Goal: Task Accomplishment & Management: Manage account settings

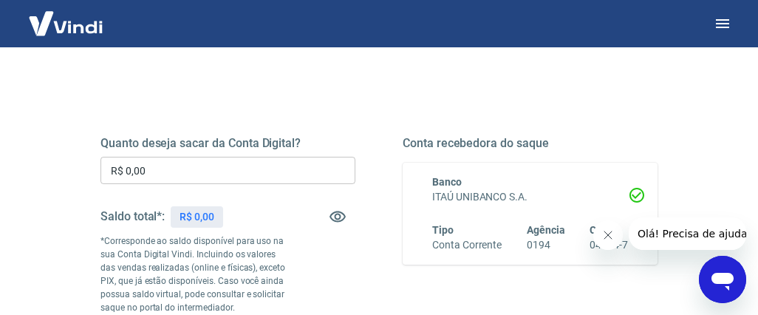
scroll to position [164, 0]
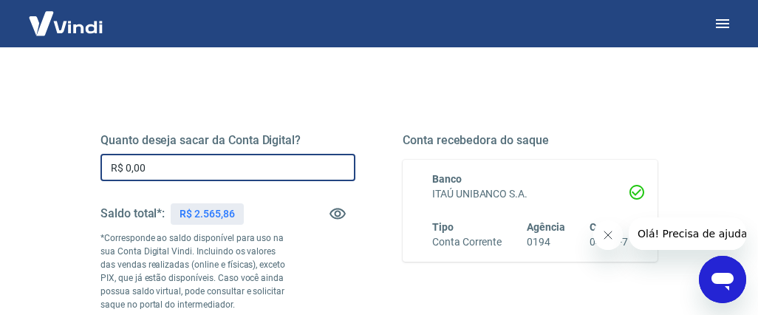
click at [160, 166] on input "R$ 0,00" at bounding box center [227, 167] width 255 height 27
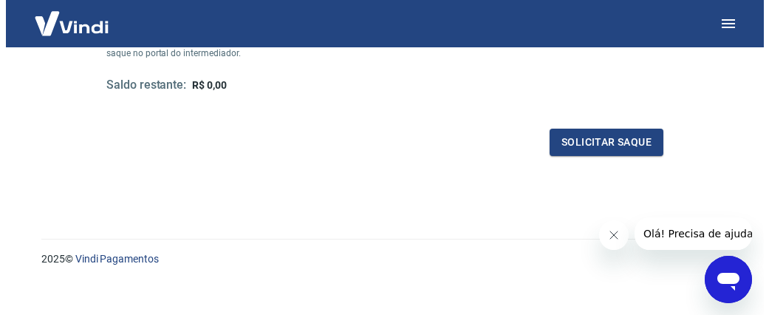
scroll to position [427, 0]
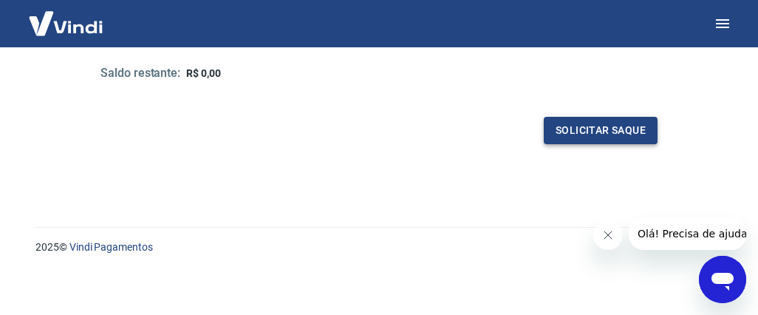
type input "R$ 2.565,86"
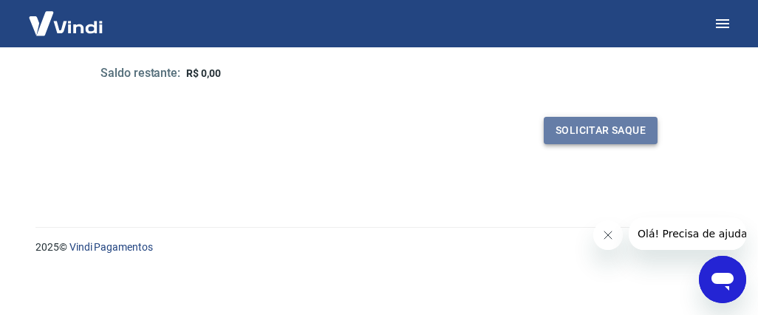
click at [589, 126] on button "Solicitar saque" at bounding box center [601, 130] width 114 height 27
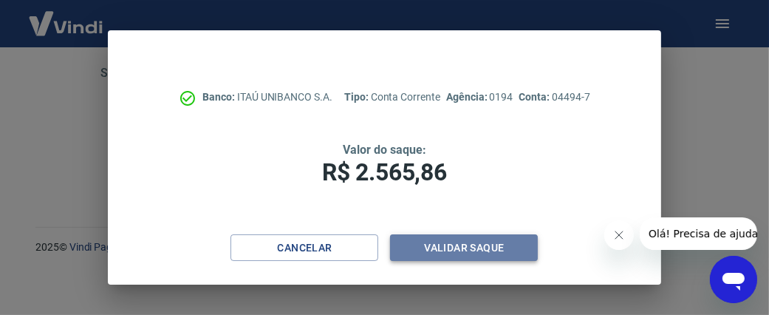
click at [459, 243] on button "Validar saque" at bounding box center [464, 247] width 148 height 27
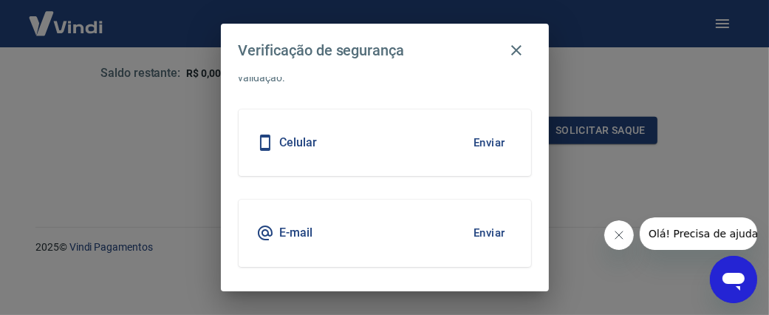
scroll to position [63, 0]
click at [468, 139] on button "Enviar" at bounding box center [489, 141] width 48 height 31
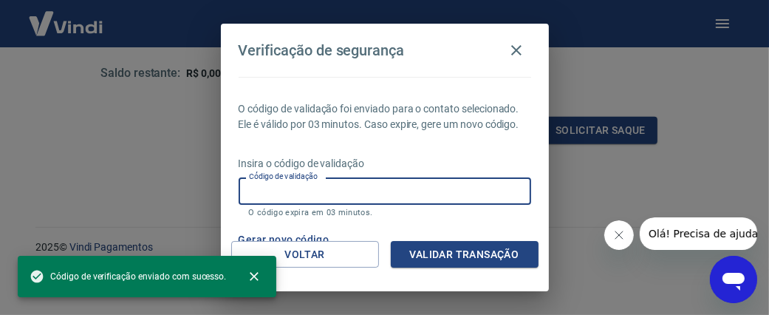
click at [320, 205] on input "Código de validação" at bounding box center [385, 190] width 293 height 27
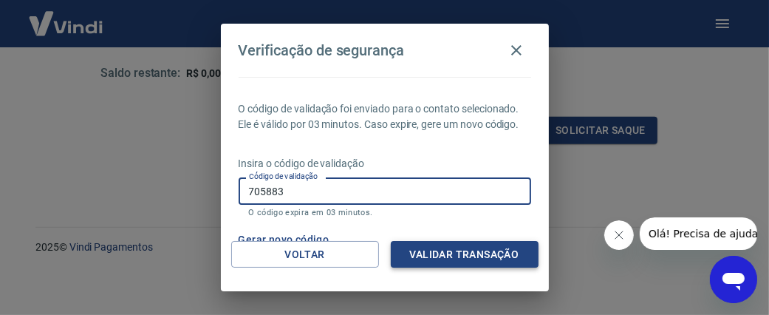
type input "705883"
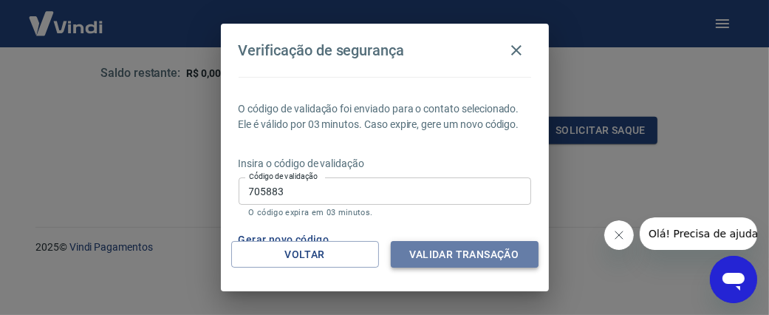
click at [469, 247] on button "Validar transação" at bounding box center [465, 254] width 148 height 27
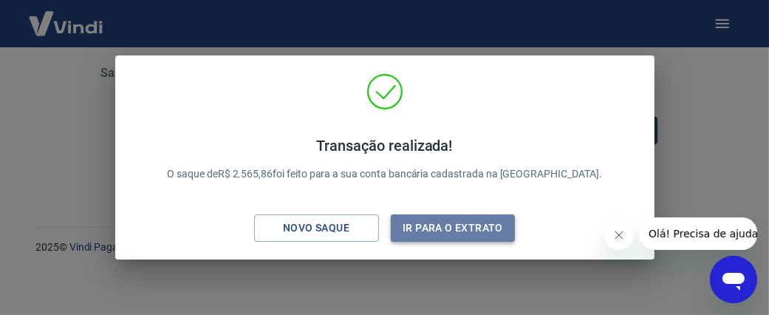
click at [416, 220] on button "Ir para o extrato" at bounding box center [453, 227] width 125 height 27
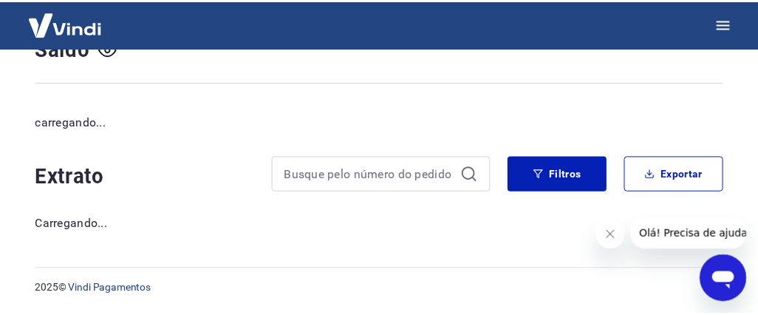
scroll to position [125, 0]
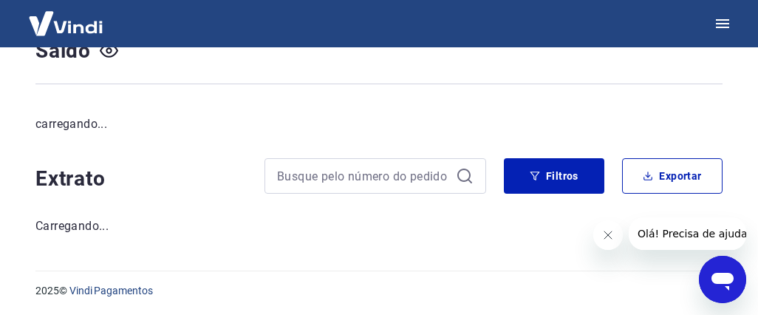
click at [64, 21] on img at bounding box center [66, 23] width 96 height 45
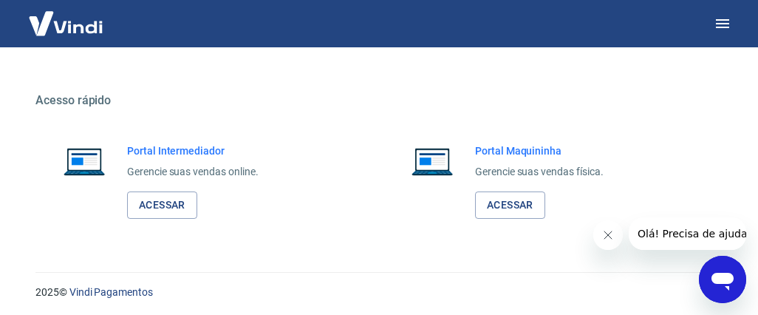
scroll to position [880, 0]
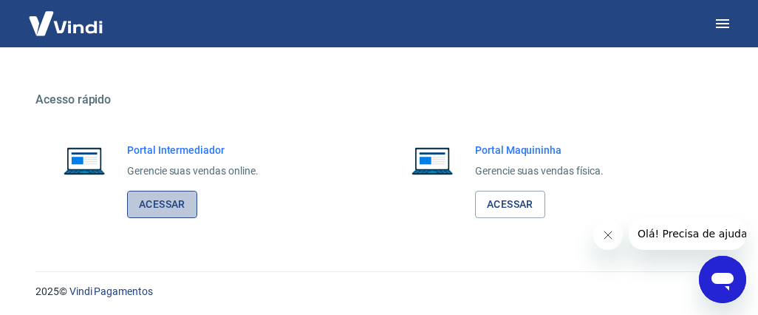
click at [160, 202] on link "Acessar" at bounding box center [162, 204] width 70 height 27
